Goal: Task Accomplishment & Management: Use online tool/utility

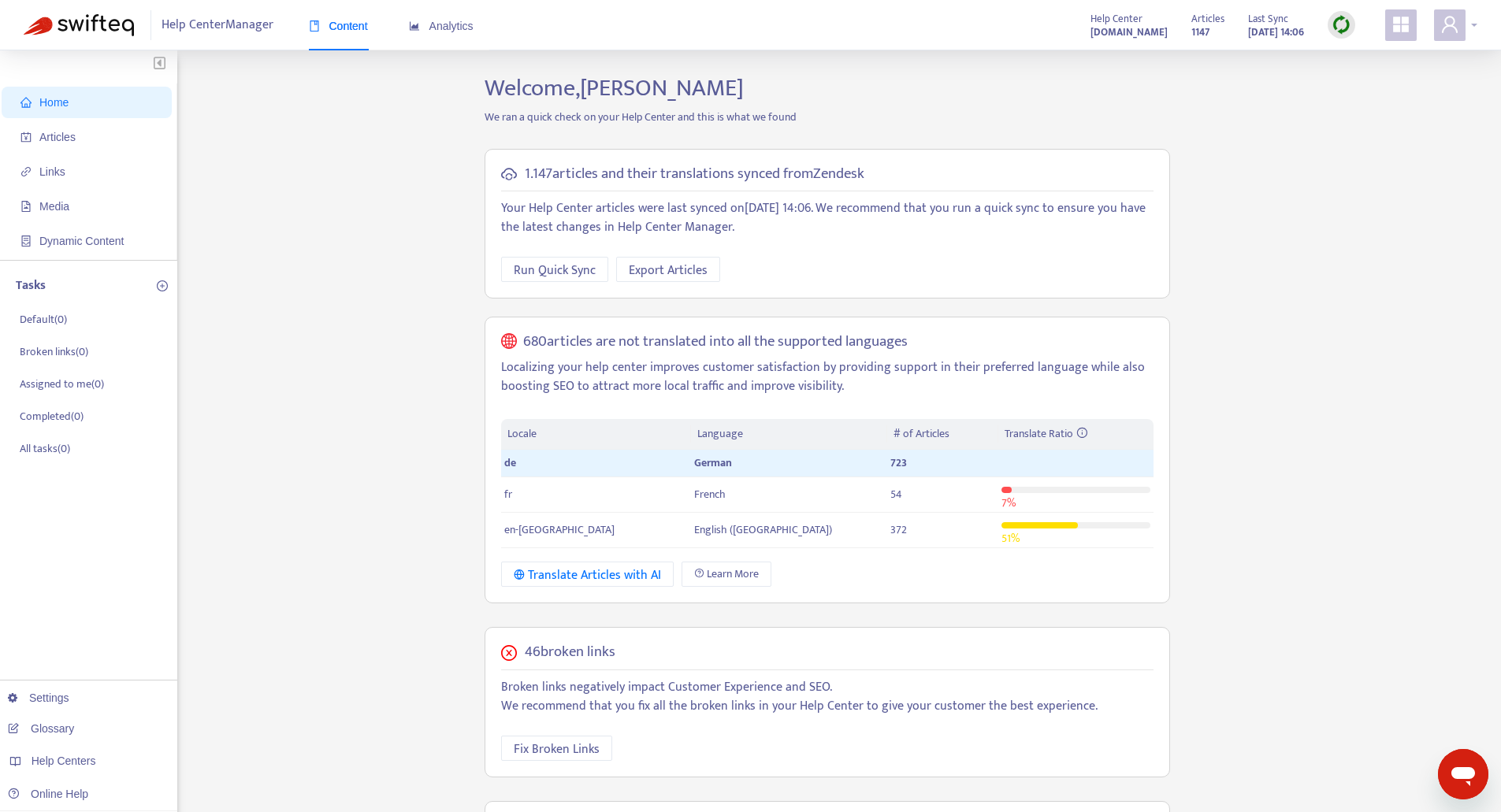
click at [1472, 28] on div at bounding box center [1455, 24] width 43 height 31
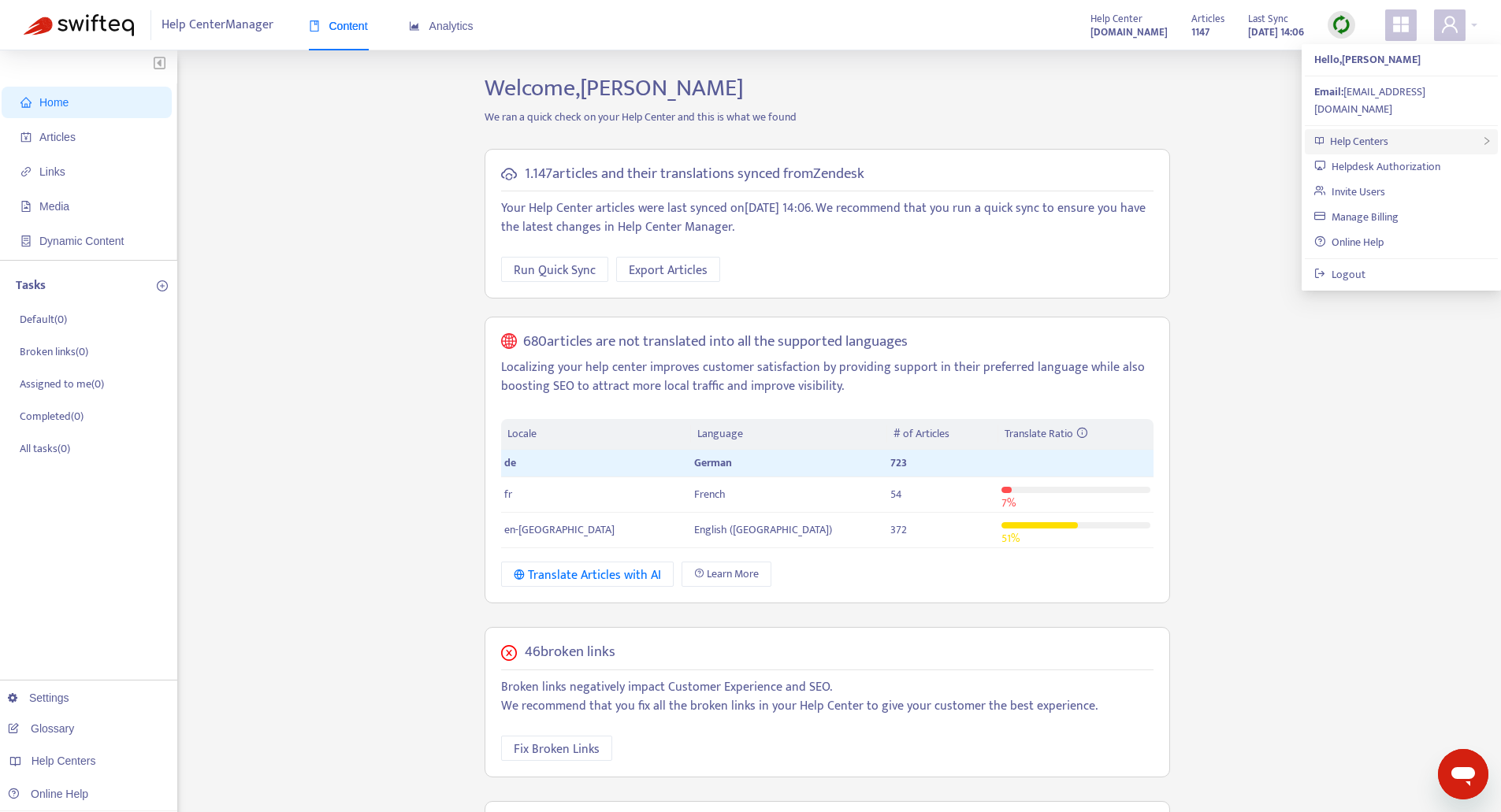
click at [1348, 132] on span "Help Centers" at bounding box center [1359, 140] width 58 height 18
click at [1227, 147] on link "[DOMAIN_NAME]" at bounding box center [1179, 152] width 96 height 18
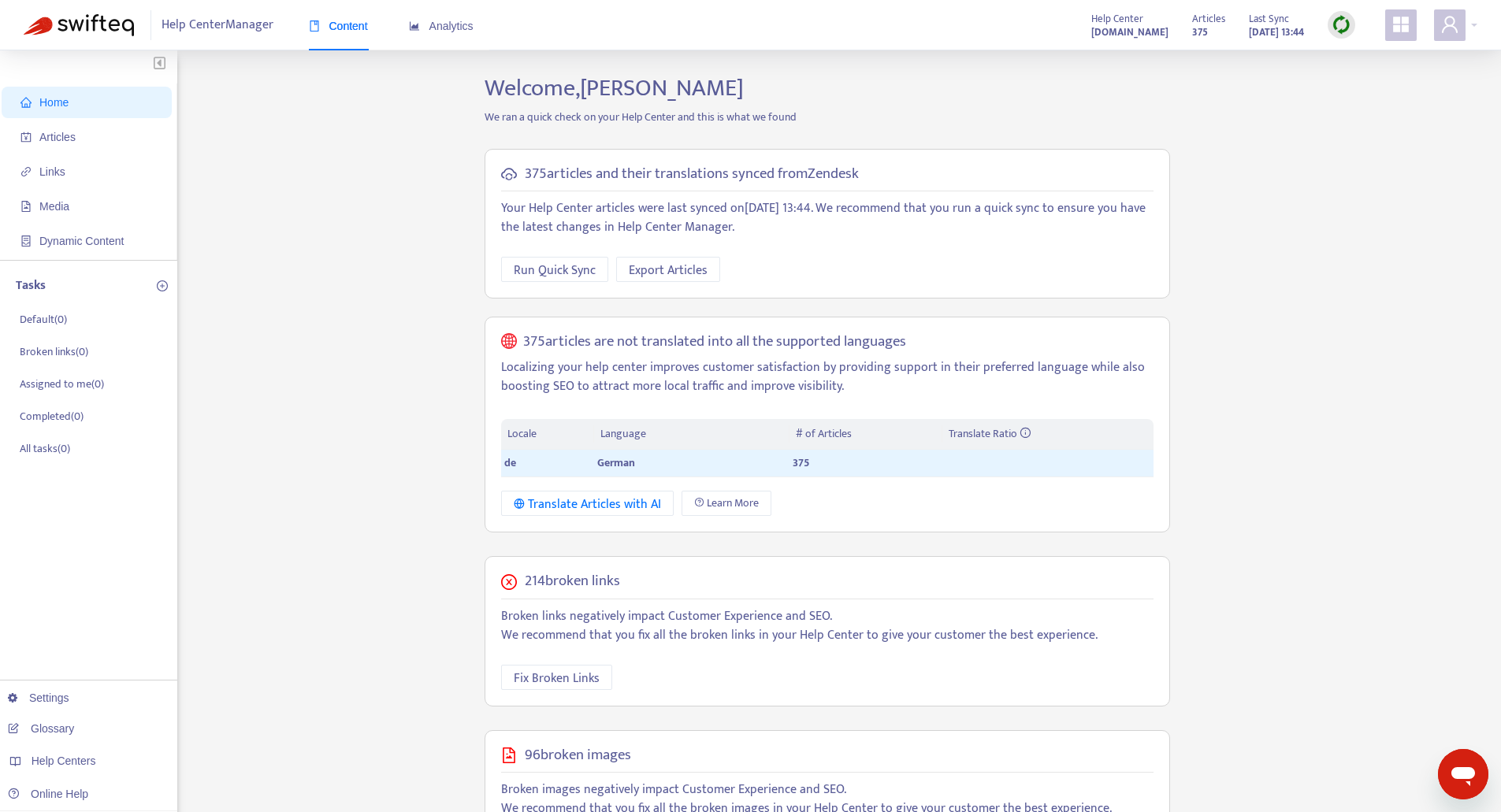
click at [310, 232] on div "Home Articles Links Media Dynamic Content Tasks Default ( 0 ) Broken links ( 0 …" at bounding box center [750, 565] width 1453 height 982
click at [1343, 26] on img at bounding box center [1341, 24] width 20 height 20
click at [1362, 79] on link "Full Sync" at bounding box center [1368, 82] width 57 height 18
